Goal: Use online tool/utility: Utilize a website feature to perform a specific function

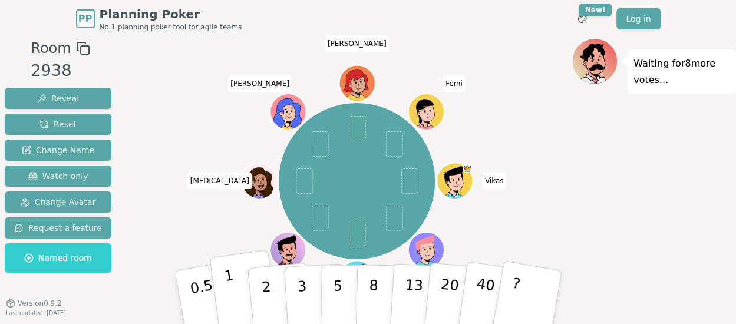
click at [241, 290] on button "1" at bounding box center [244, 297] width 70 height 95
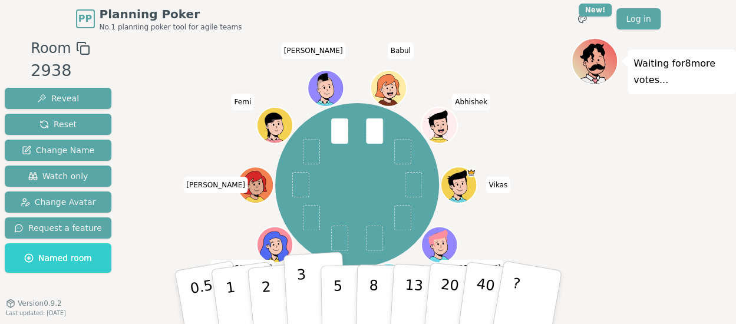
click at [305, 281] on button "3" at bounding box center [315, 297] width 64 height 92
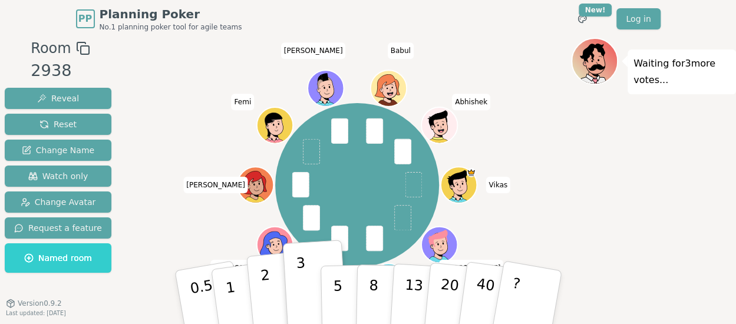
click at [258, 287] on button "2" at bounding box center [279, 298] width 67 height 94
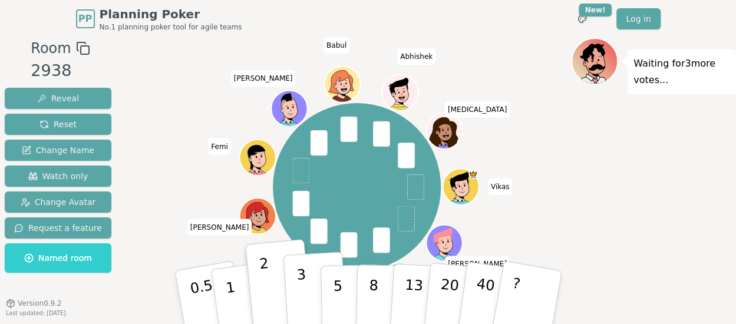
click at [310, 283] on button "3" at bounding box center [315, 297] width 64 height 92
click at [269, 293] on p "2" at bounding box center [266, 299] width 15 height 64
